Goal: Connect with others: Participate in discussion

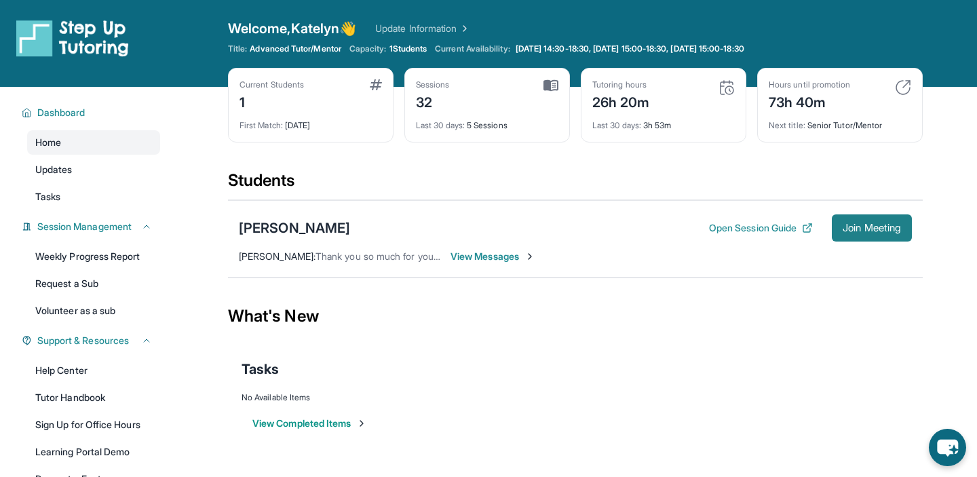
click at [843, 224] on span "Join Meeting" at bounding box center [872, 228] width 58 height 8
